Goal: Task Accomplishment & Management: Use online tool/utility

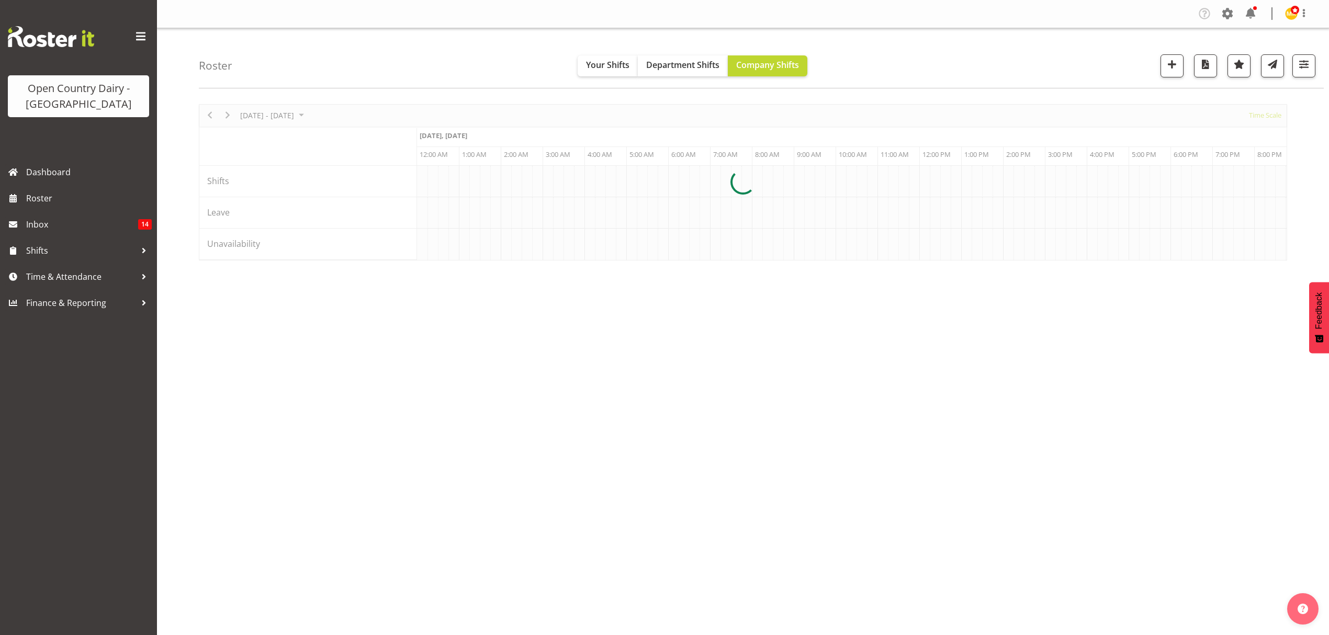
scroll to position [0, 3390]
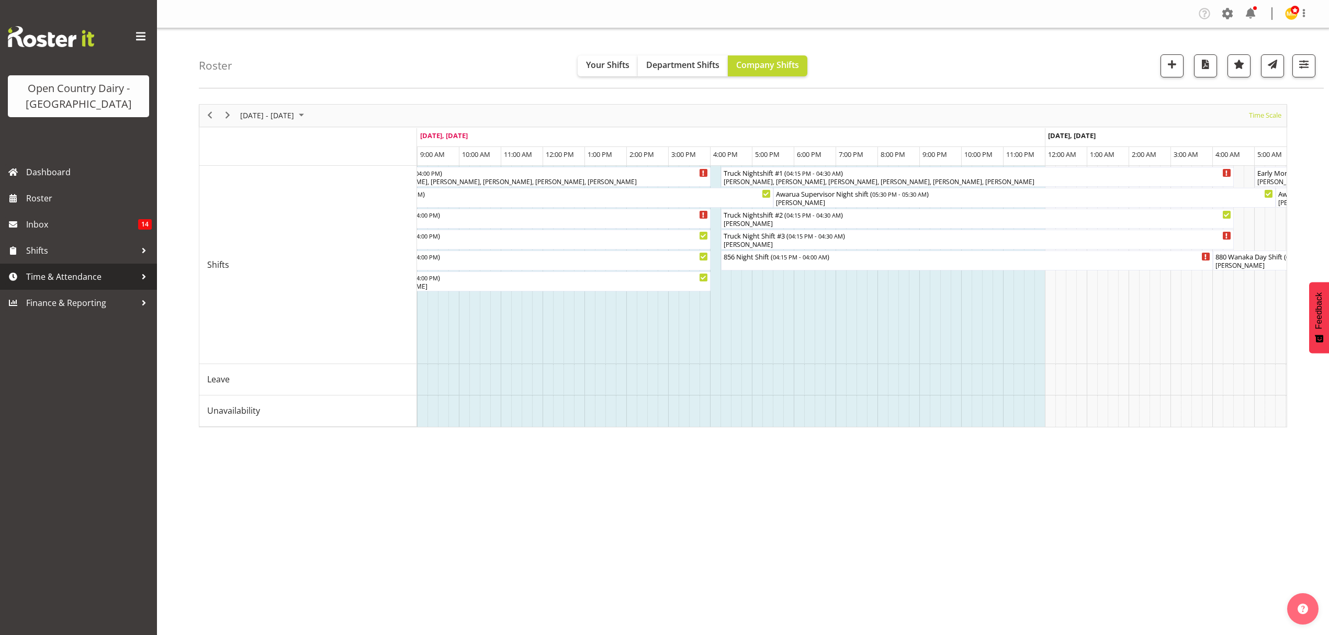
click at [46, 275] on span "Time & Attendance" at bounding box center [81, 277] width 110 height 16
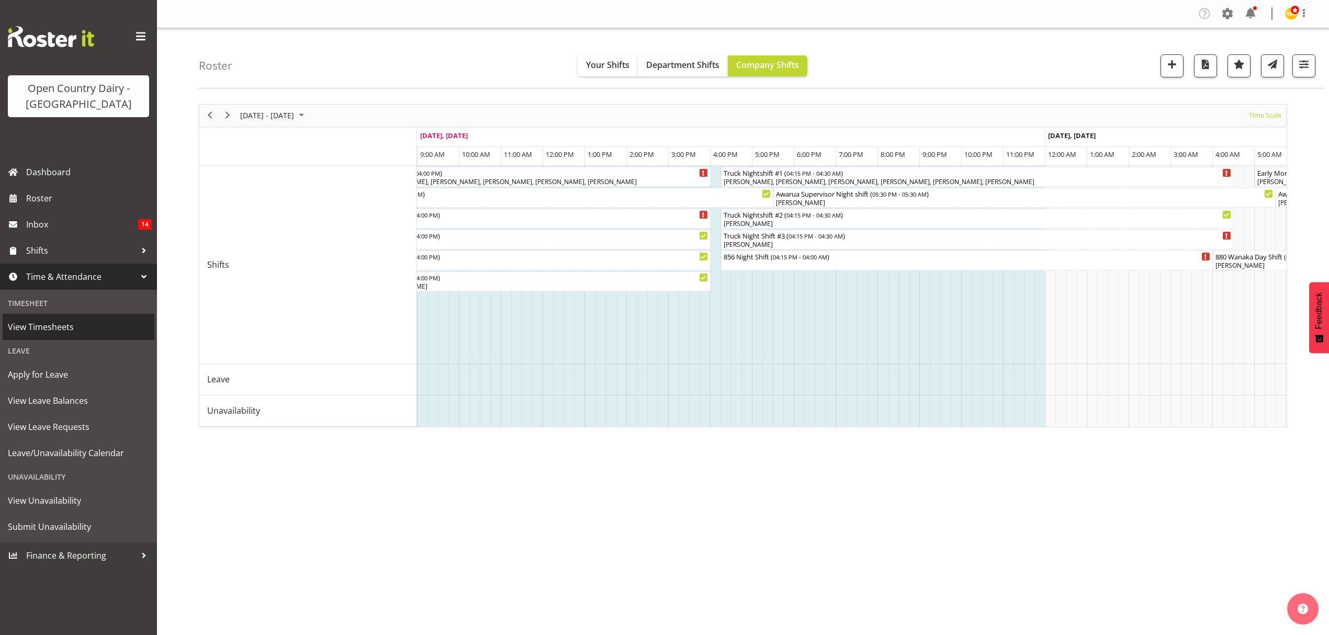
click at [38, 325] on span "View Timesheets" at bounding box center [78, 327] width 141 height 16
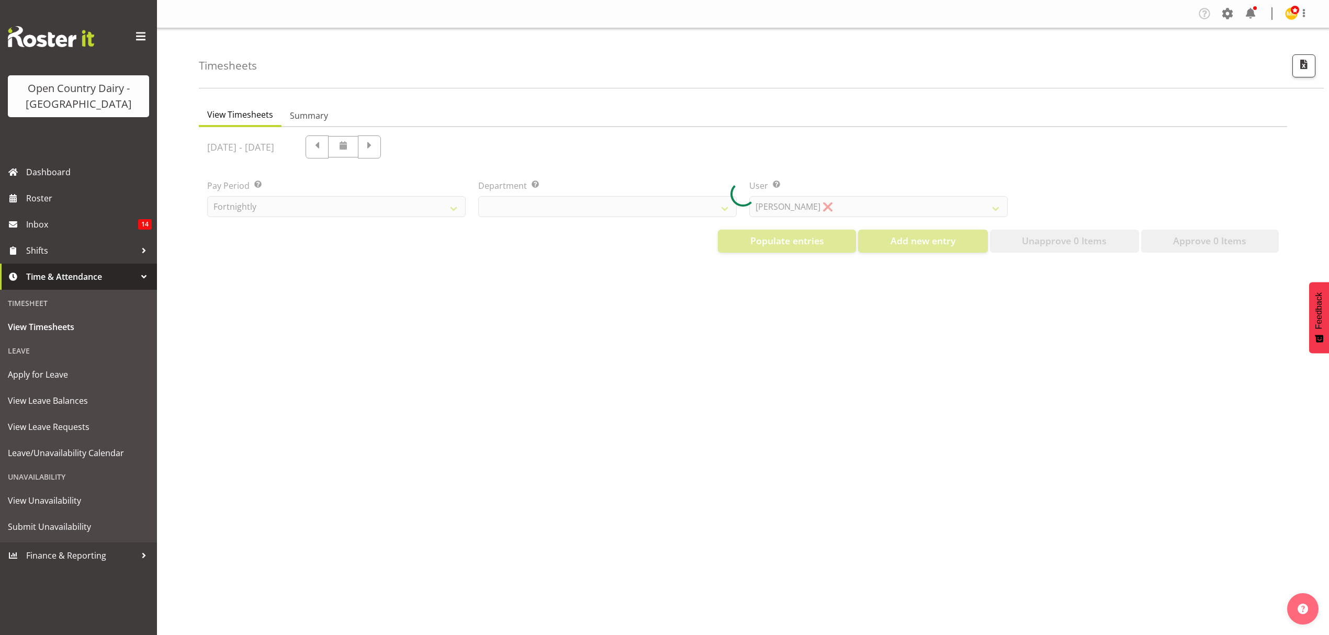
select select "699"
select select "8449"
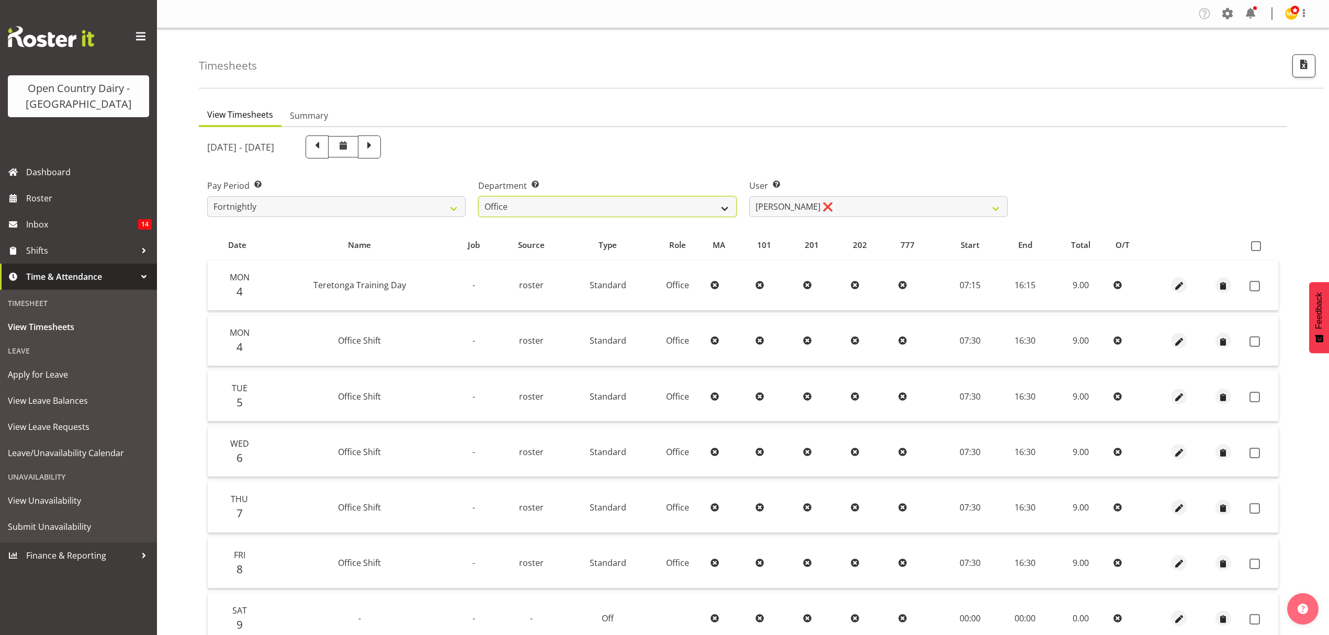
click at [720, 206] on select "734 735 736 737 738 739 850 851 852 853 854 855 856 858 861 862 865 868 869 870" at bounding box center [607, 206] width 258 height 21
select select "696"
click at [478, 196] on select "734 735 736 737 738 739 850 851 852 853 854 855 856 858 861 862 865 868 869 870" at bounding box center [607, 206] width 258 height 21
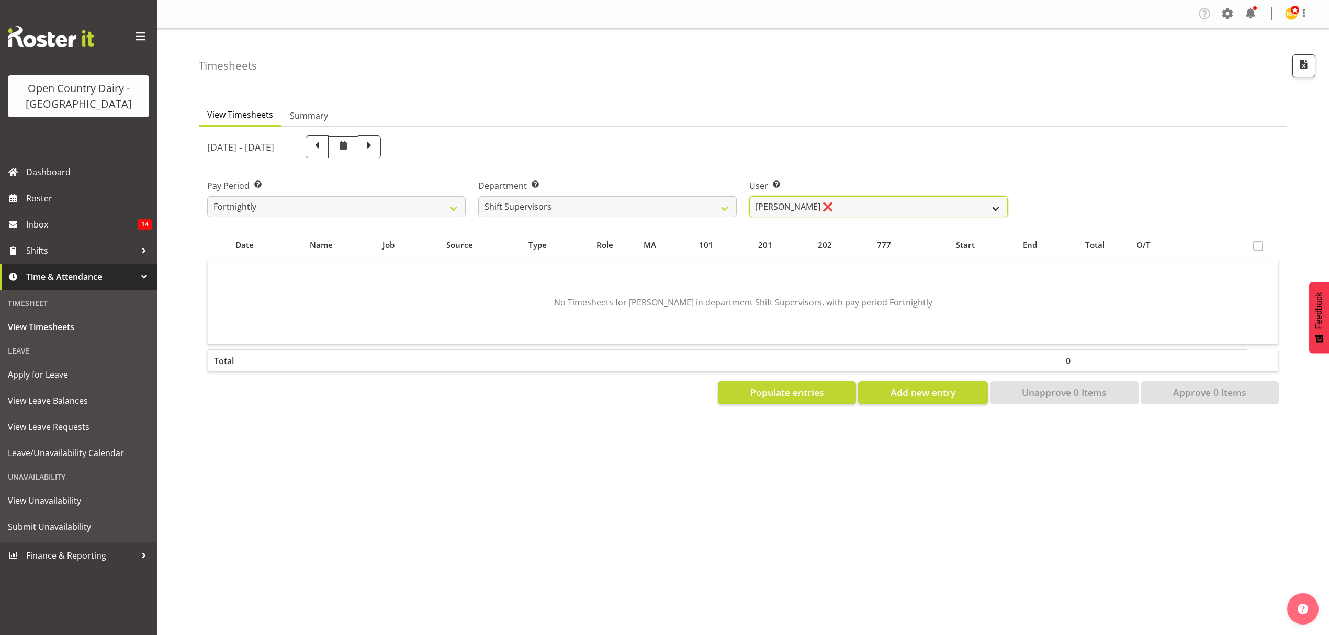
click at [990, 208] on select "[PERSON_NAME] ❌ [PERSON_NAME] ❌ [PERSON_NAME] ❌ [PERSON_NAME] ❌ [PERSON_NAME] ❌" at bounding box center [878, 206] width 258 height 21
select select "7488"
click at [749, 196] on select "[PERSON_NAME] ❌ [PERSON_NAME] ❌ [PERSON_NAME] ❌ [PERSON_NAME] ❌ [PERSON_NAME] ❌" at bounding box center [878, 206] width 258 height 21
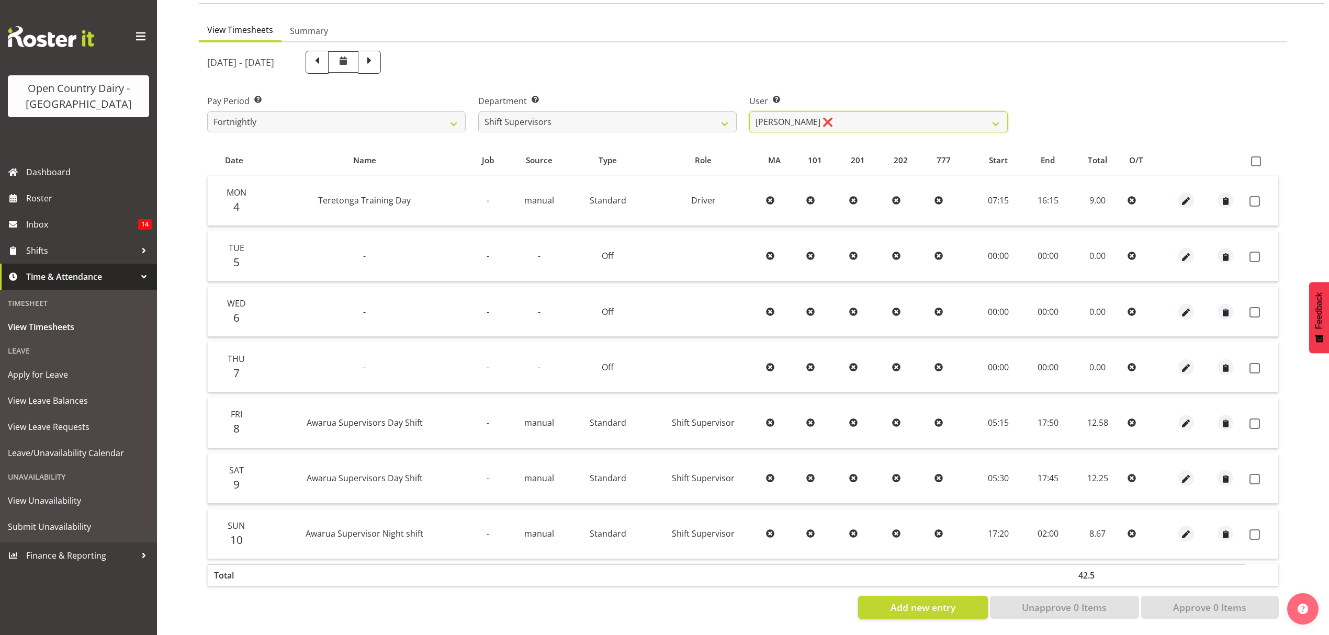
scroll to position [93, 0]
click at [376, 54] on span at bounding box center [370, 61] width 14 height 14
select select
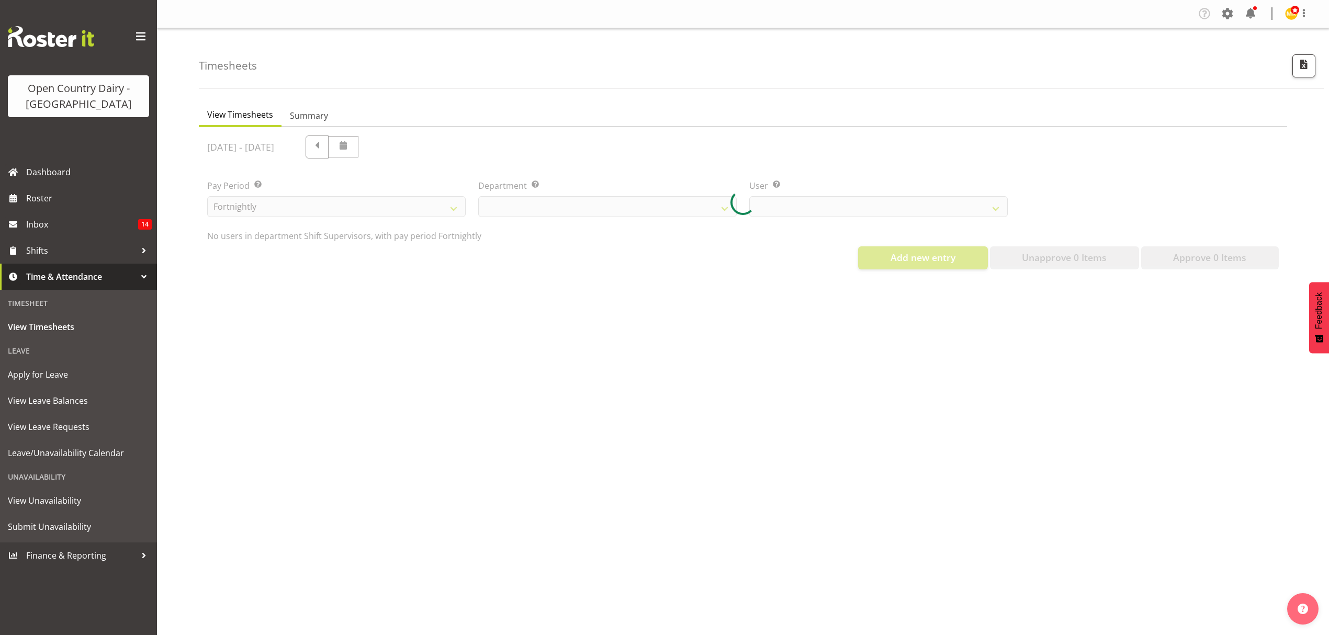
scroll to position [0, 0]
select select "696"
select select "7488"
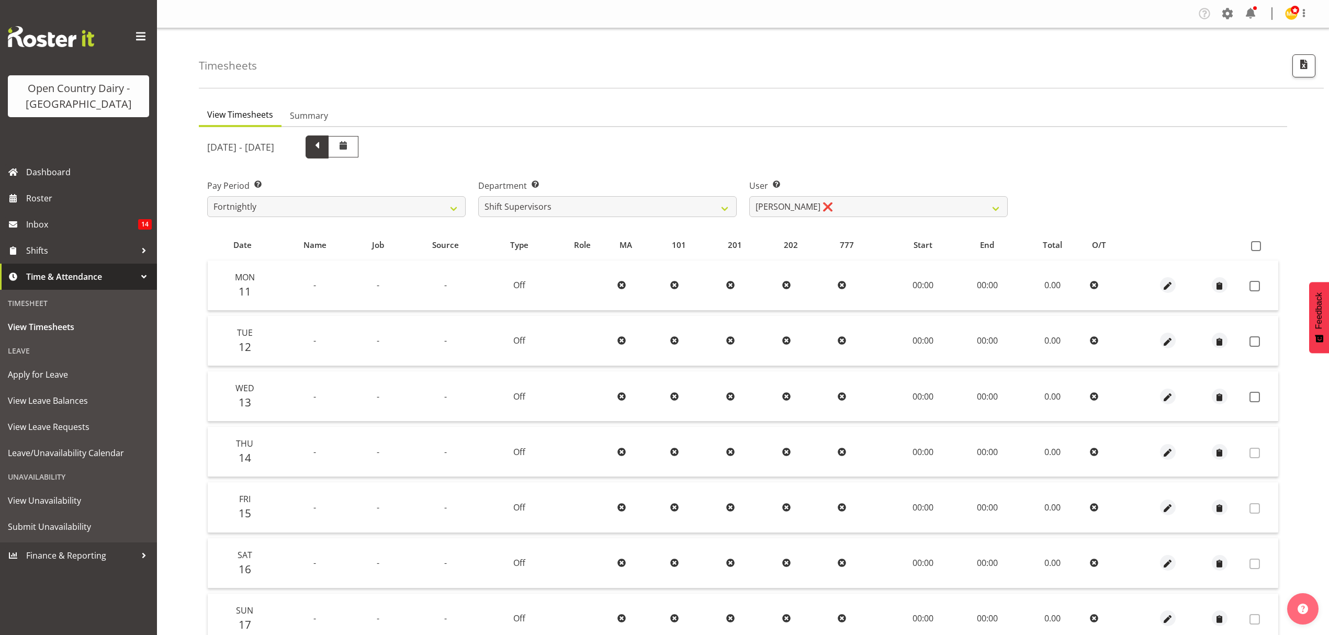
click at [324, 143] on span at bounding box center [317, 146] width 14 height 14
select select
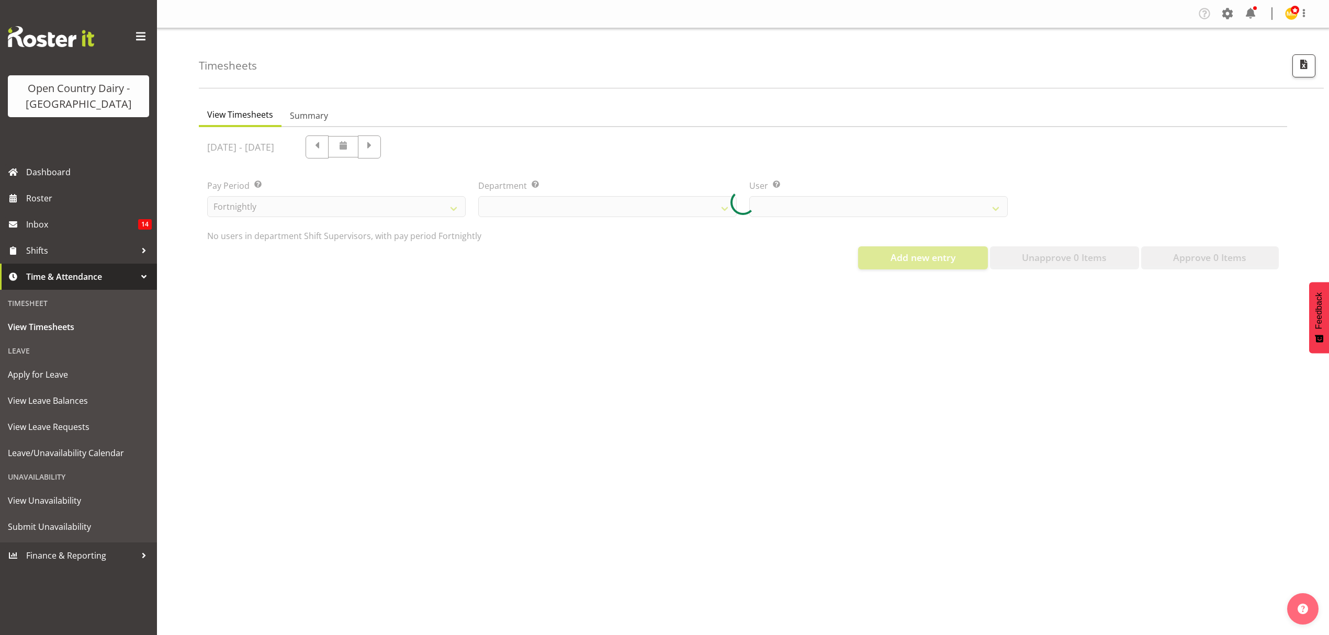
select select "696"
select select "7488"
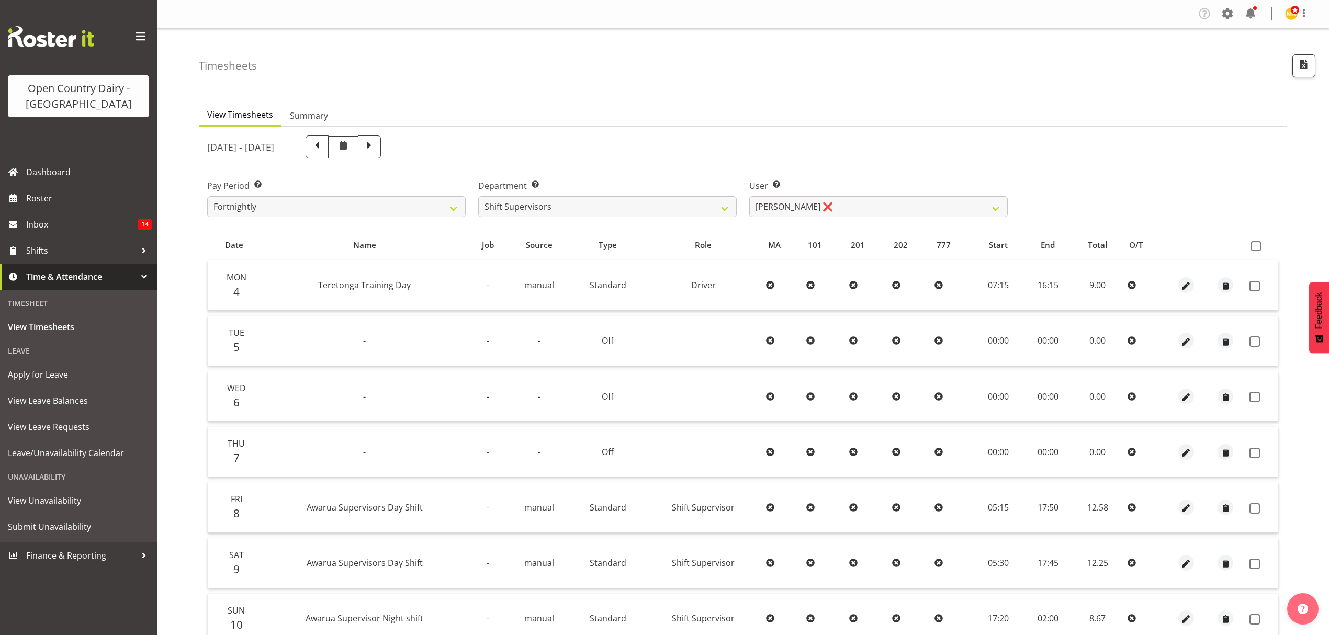
click at [324, 149] on span at bounding box center [317, 146] width 14 height 14
select select
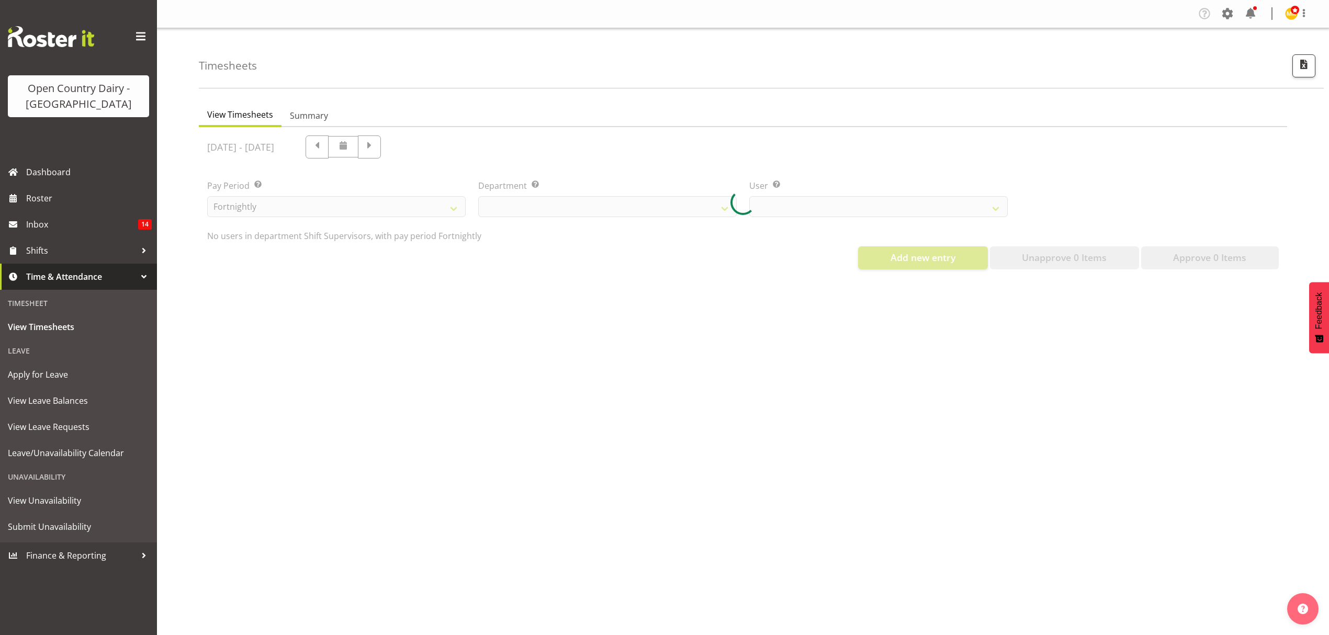
select select "696"
select select "7488"
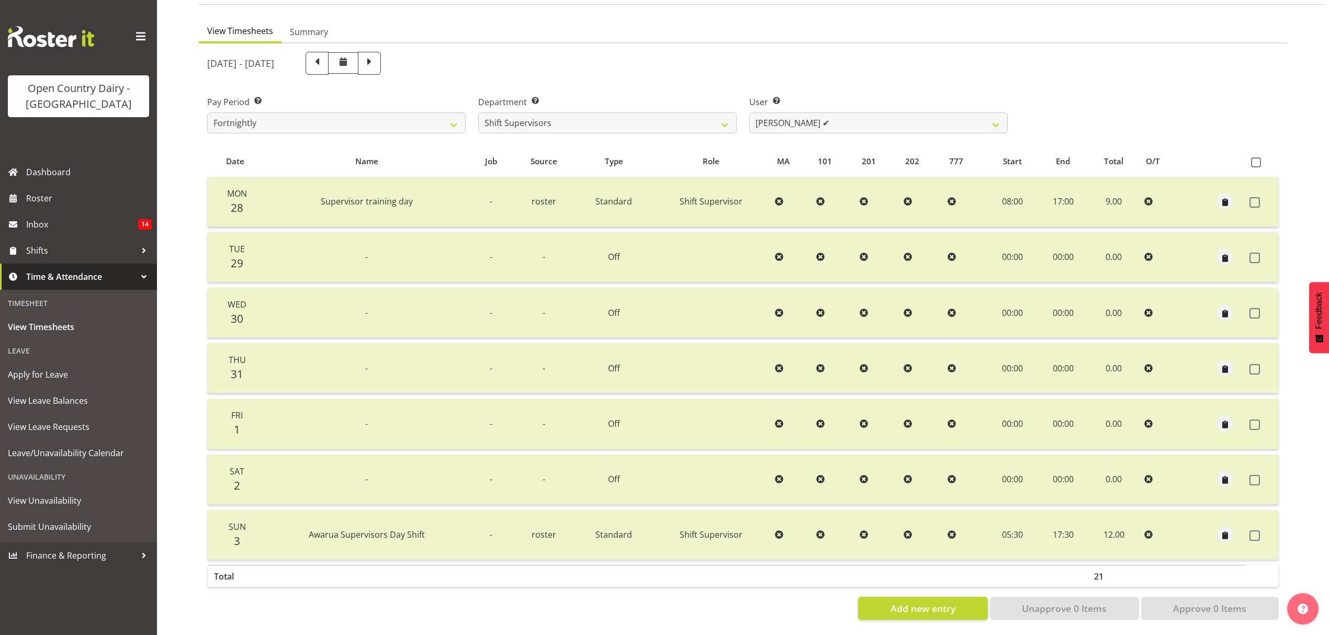
scroll to position [93, 0]
click at [376, 54] on span at bounding box center [370, 61] width 14 height 14
select select
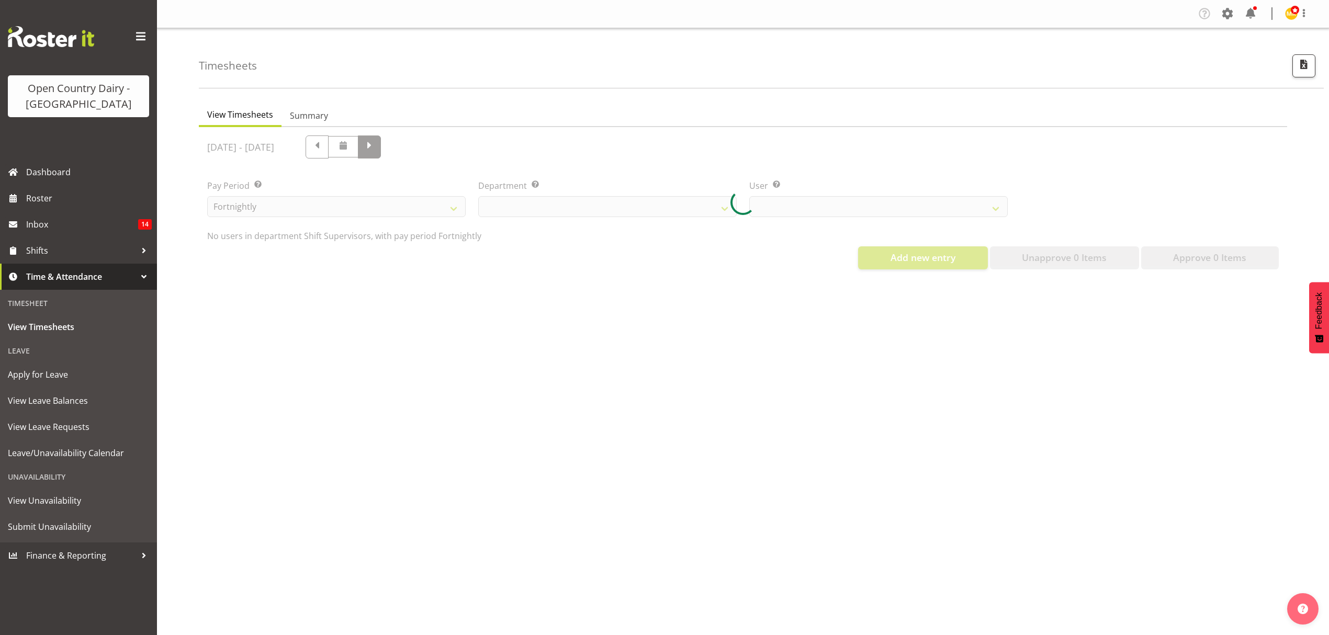
scroll to position [0, 0]
select select "696"
select select "7488"
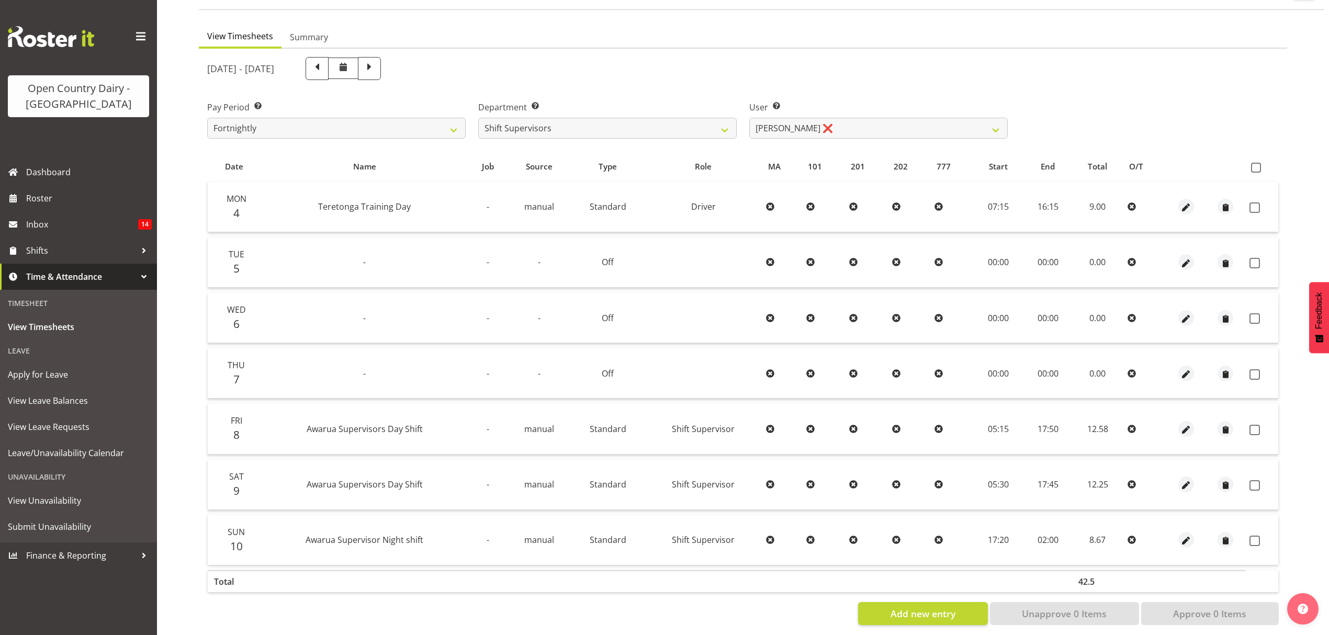
scroll to position [93, 0]
